Goal: Task Accomplishment & Management: Use online tool/utility

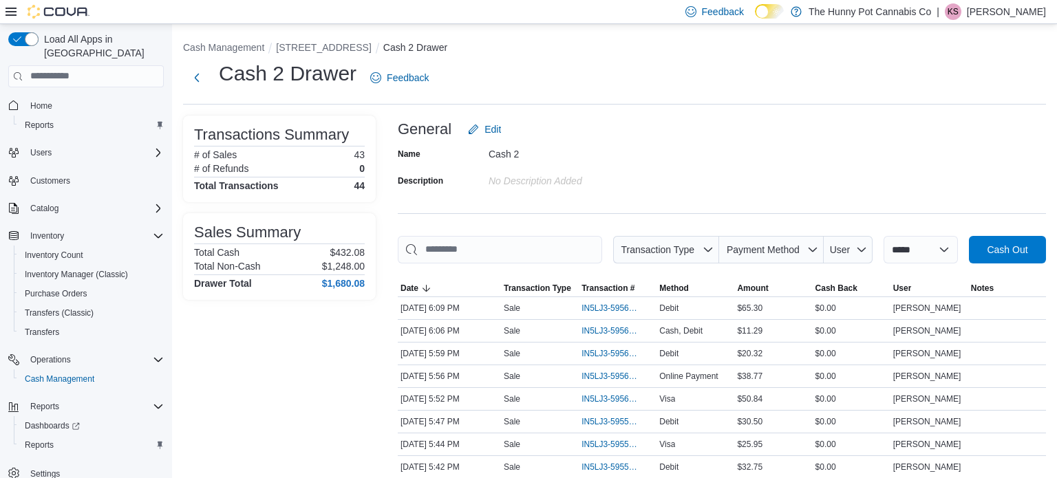
scroll to position [3, 0]
click at [42, 98] on span "Home" at bounding box center [41, 103] width 22 height 11
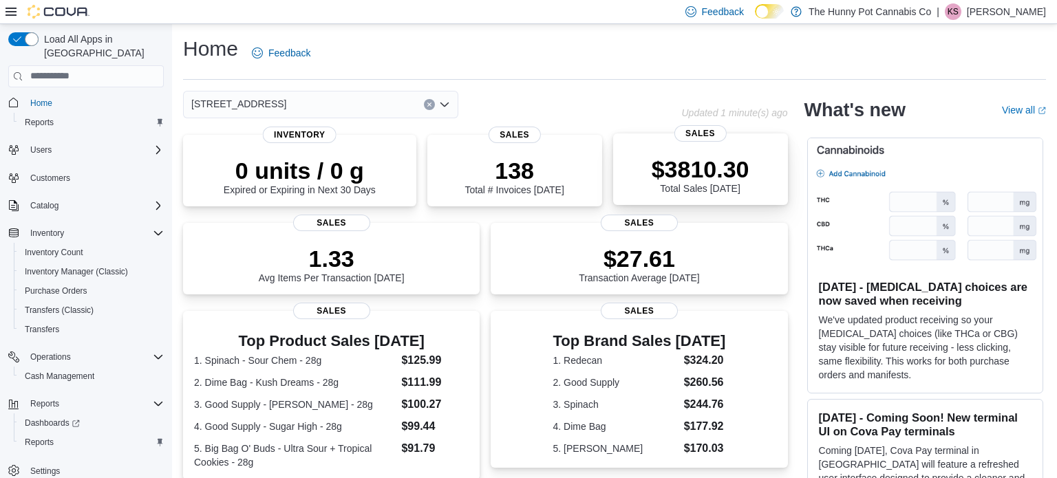
click at [719, 164] on p "$3810.30" at bounding box center [701, 170] width 98 height 28
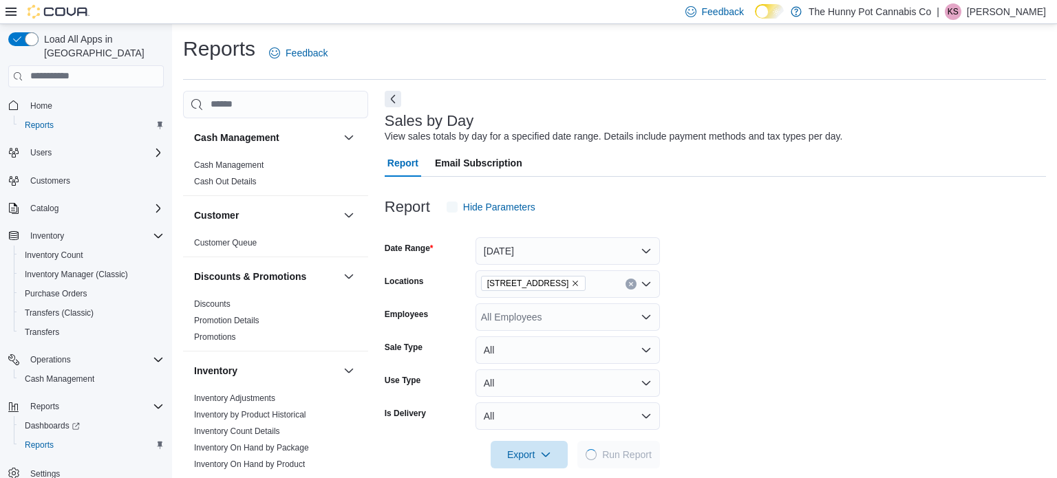
scroll to position [17, 0]
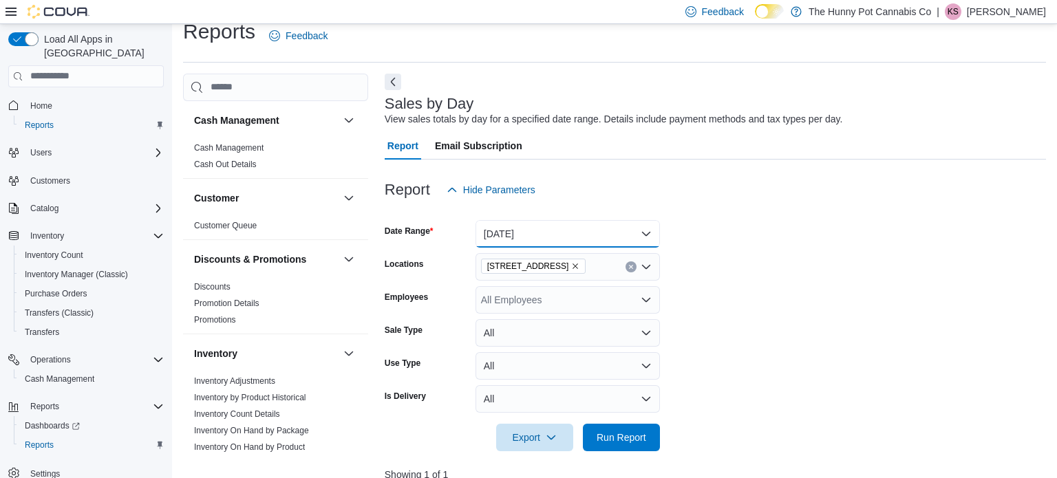
click at [642, 231] on button "[DATE]" at bounding box center [568, 234] width 184 height 28
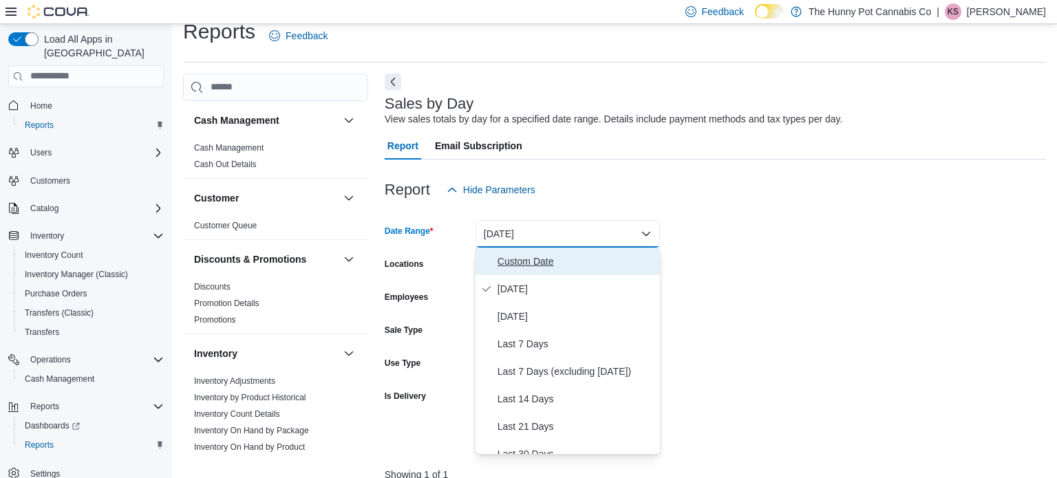
click at [595, 264] on span "Custom Date" at bounding box center [576, 261] width 157 height 17
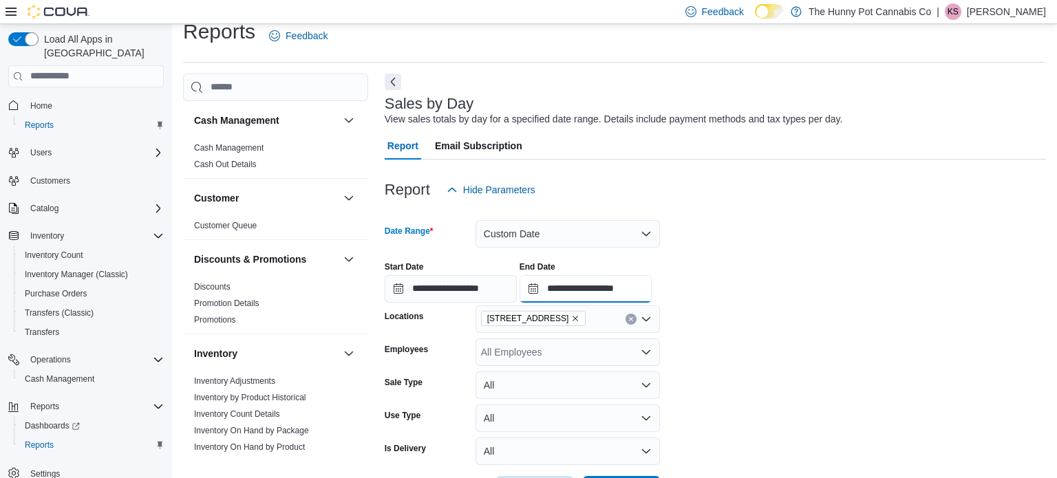
click at [652, 292] on input "**********" at bounding box center [586, 289] width 132 height 28
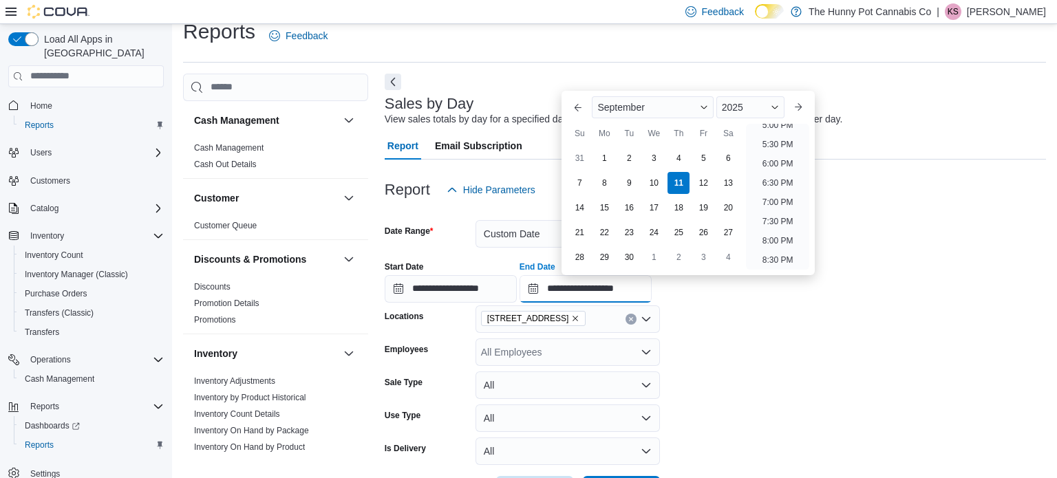
scroll to position [660, 0]
click at [774, 205] on li "7:00 PM" at bounding box center [778, 207] width 42 height 17
type input "**********"
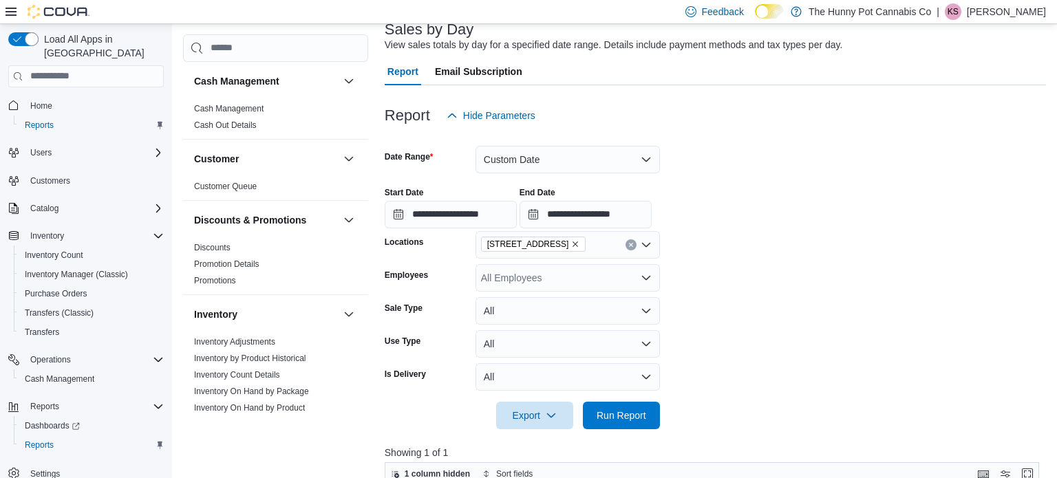
scroll to position [93, 0]
click at [618, 409] on span "Run Report" at bounding box center [622, 414] width 50 height 14
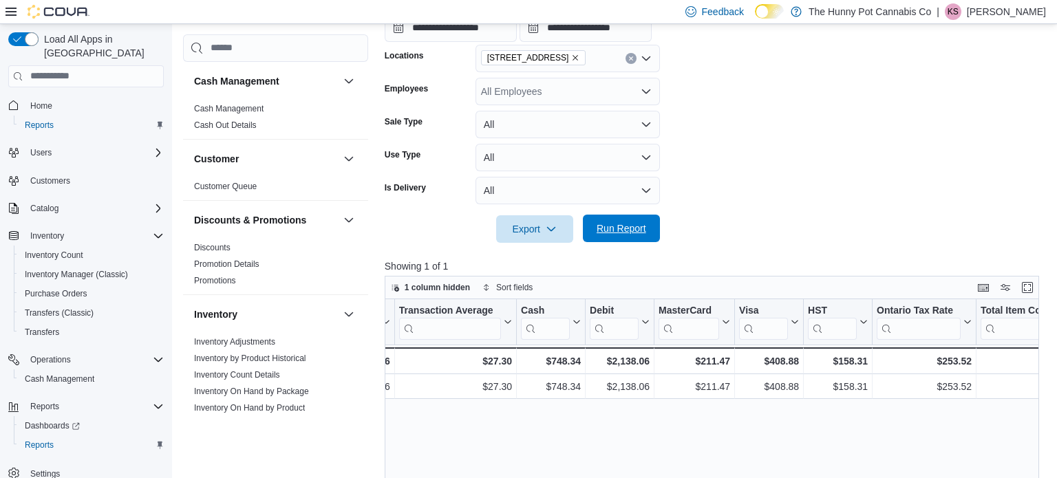
scroll to position [0, 1518]
